Goal: Navigation & Orientation: Find specific page/section

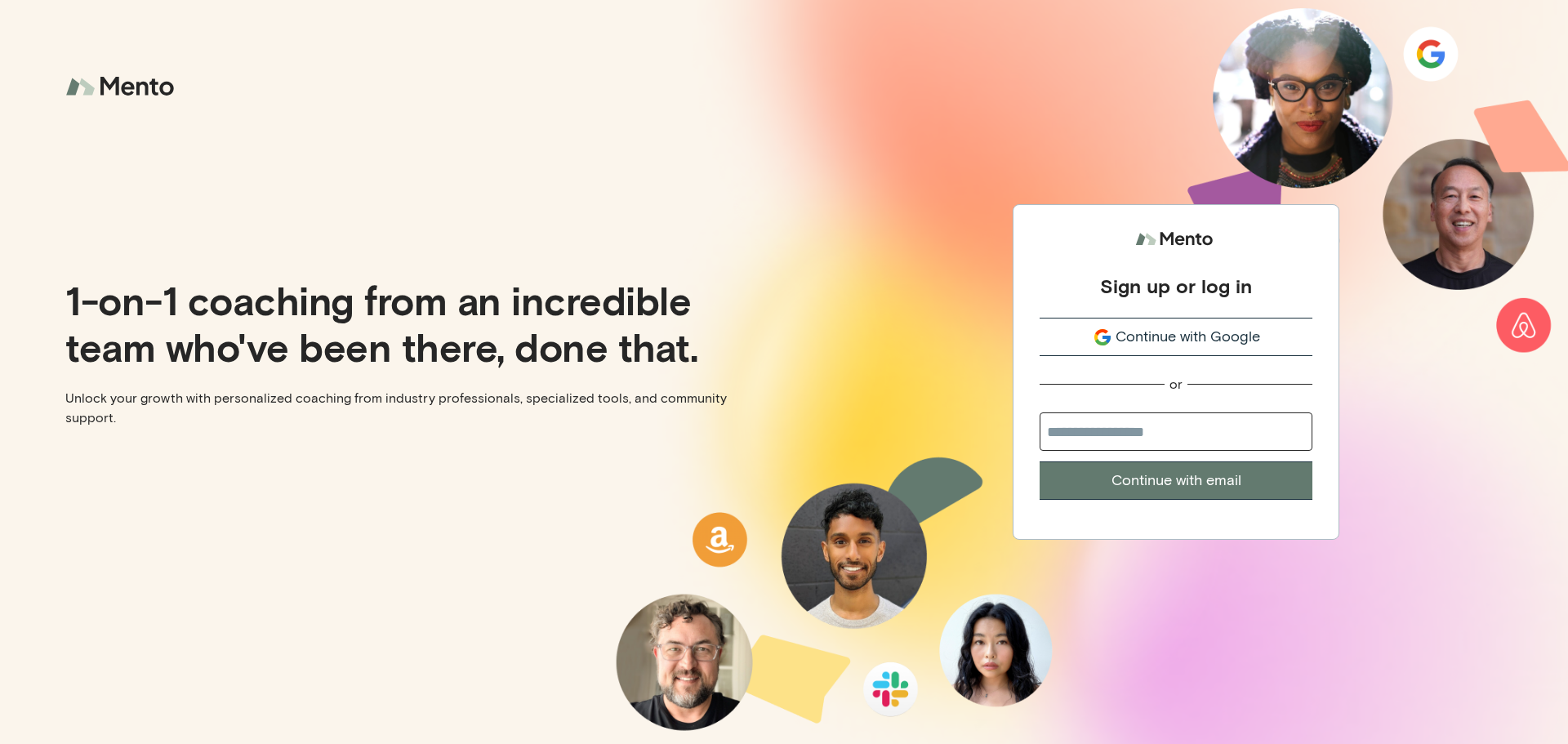
click at [1175, 441] on input "email" at bounding box center [1176, 432] width 273 height 38
type input "**********"
click at [1204, 481] on button "Continue with email" at bounding box center [1176, 481] width 273 height 38
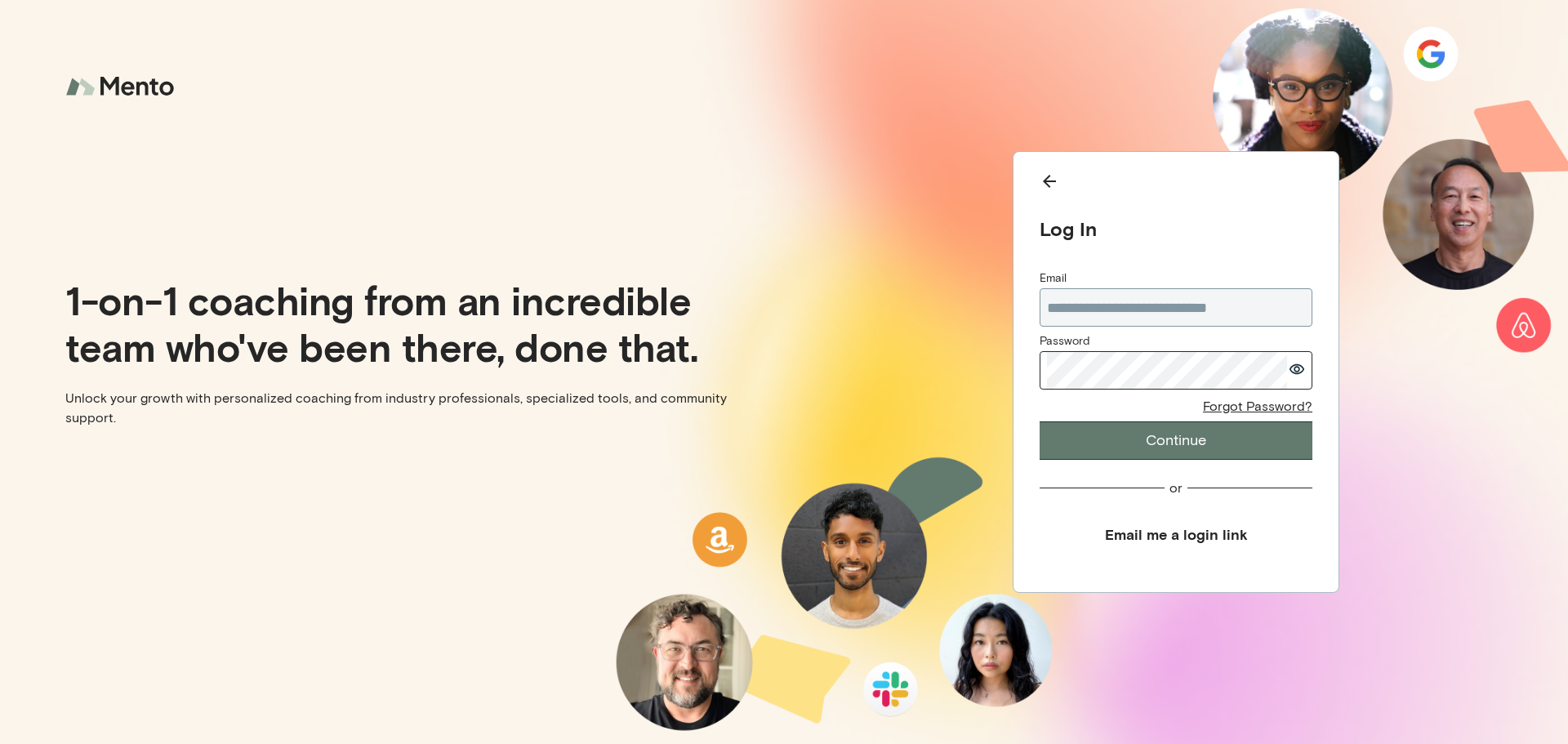
click at [1171, 449] on button "Continue" at bounding box center [1176, 441] width 273 height 38
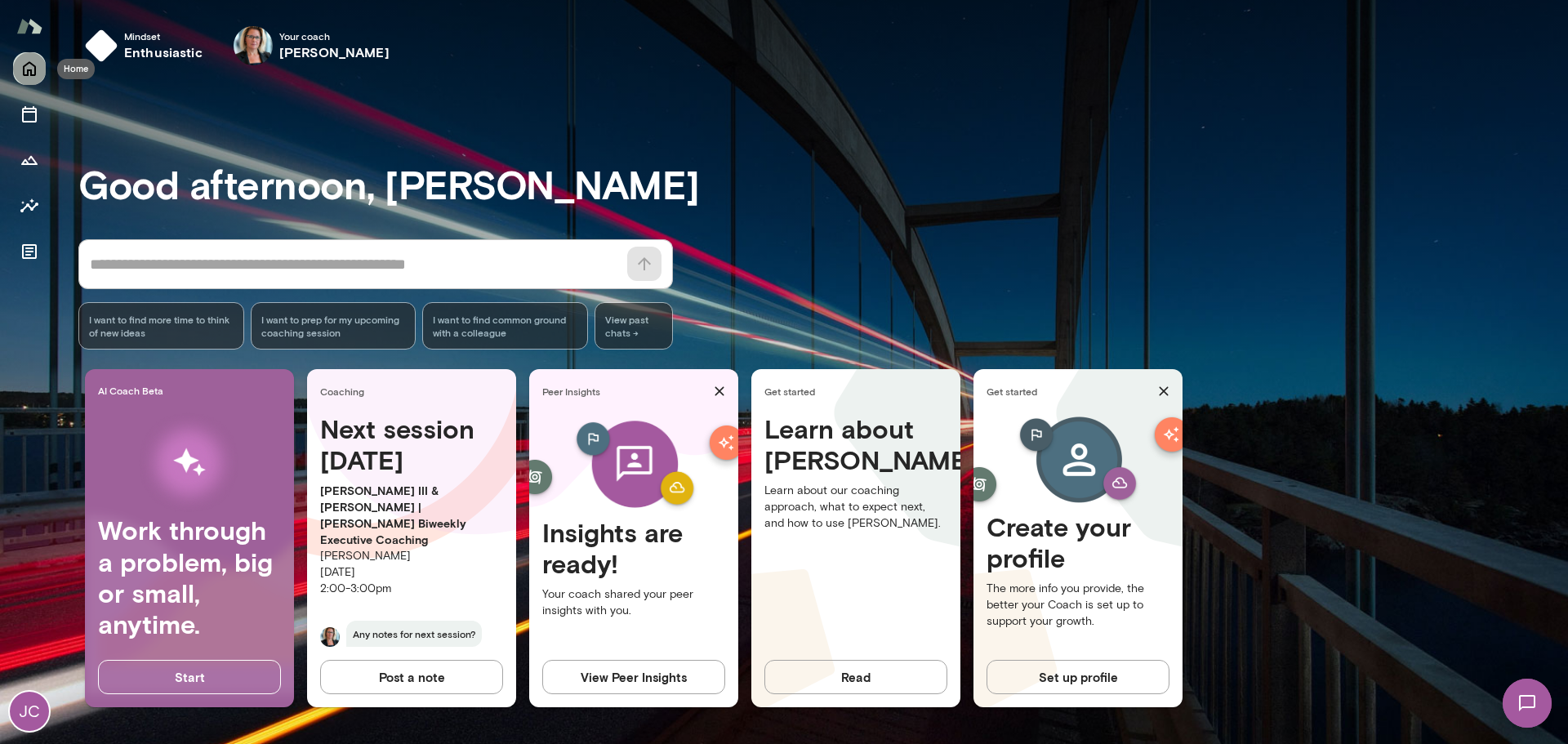
click at [34, 60] on icon "Home" at bounding box center [29, 69] width 20 height 20
click at [35, 705] on div "JC" at bounding box center [29, 711] width 39 height 39
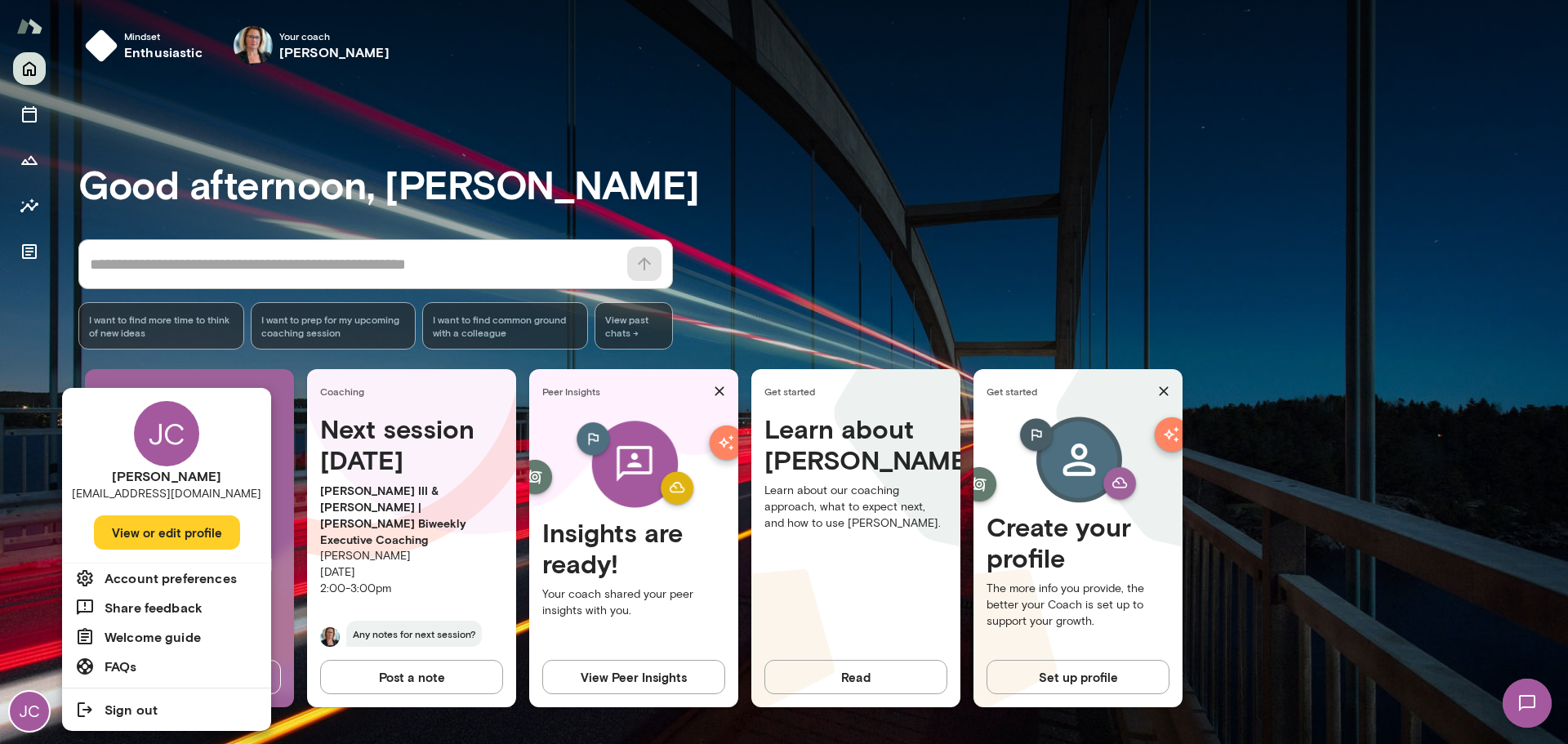
click at [34, 17] on div at bounding box center [784, 372] width 1568 height 744
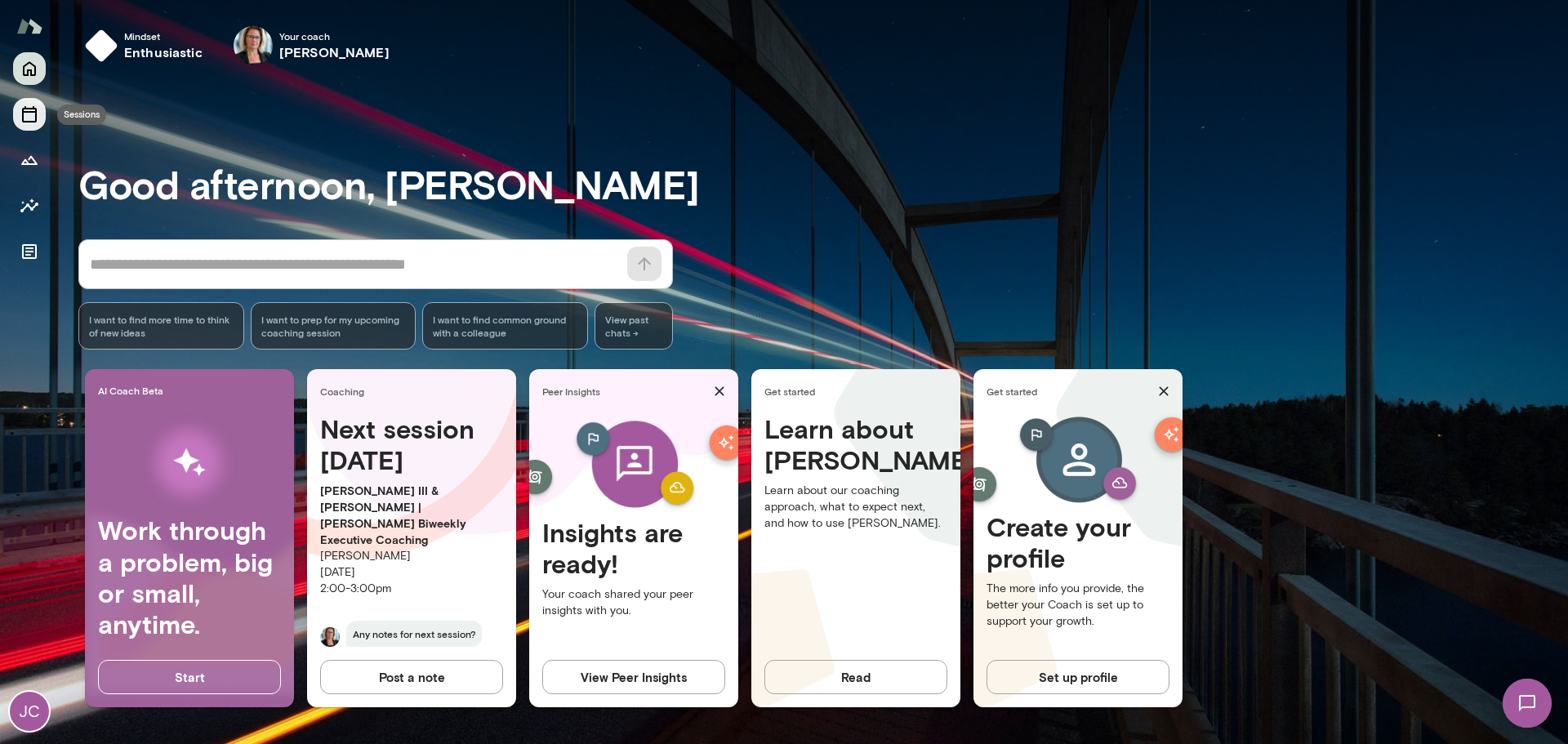
click at [27, 108] on icon "Sessions" at bounding box center [29, 114] width 15 height 16
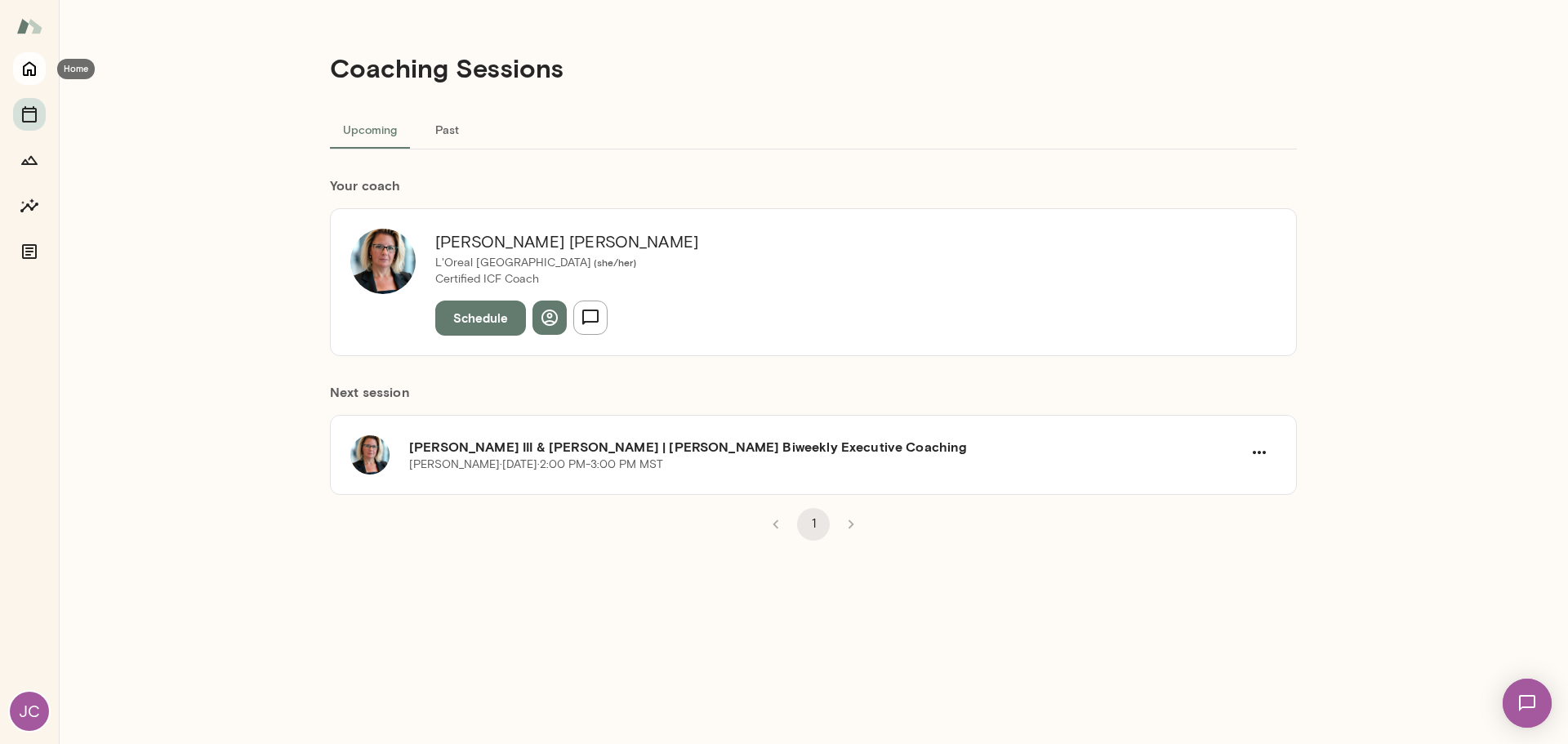
click at [32, 76] on icon "Home" at bounding box center [29, 69] width 13 height 15
